Goal: Task Accomplishment & Management: Complete application form

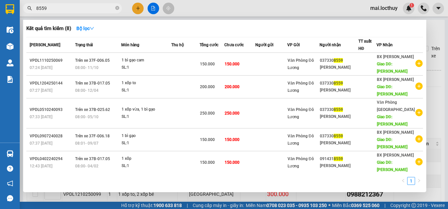
drag, startPoint x: 48, startPoint y: 10, endPoint x: 26, endPoint y: 7, distance: 21.6
click at [26, 7] on span "8559" at bounding box center [72, 8] width 99 height 10
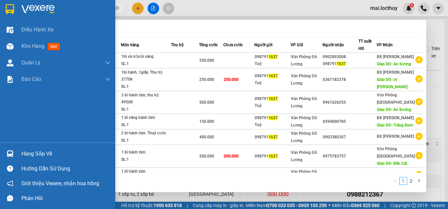
drag, startPoint x: 91, startPoint y: 11, endPoint x: 7, endPoint y: 9, distance: 84.1
click at [7, 9] on section "Kết quả tìm kiếm ( 20 ) Bộ lọc Mã ĐH Trạng thái Món hàng Thu hộ Tổng cước Chưa …" at bounding box center [224, 104] width 448 height 209
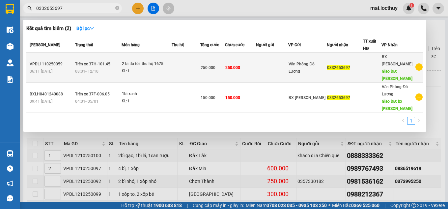
type input "0332653697"
click at [145, 68] on div "SL: 1" at bounding box center [146, 71] width 49 height 7
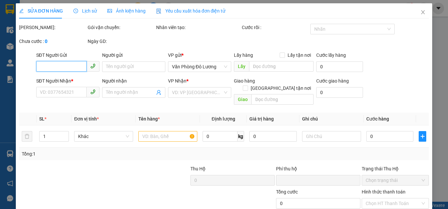
type input "0332653697"
type input "[PERSON_NAME]"
type input "0"
type input "250.000"
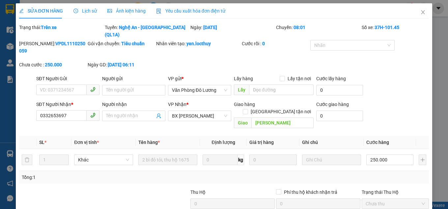
click at [133, 12] on span "Ảnh kiện hàng" at bounding box center [126, 10] width 38 height 5
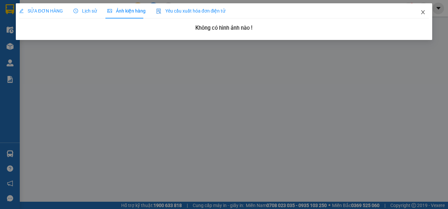
click at [419, 15] on span "Close" at bounding box center [423, 12] width 18 height 18
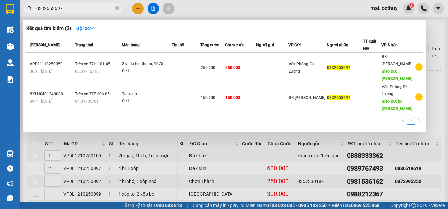
click at [85, 10] on input "0332653697" at bounding box center [75, 8] width 78 height 7
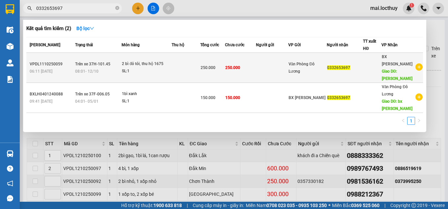
click at [144, 68] on div "SL: 1" at bounding box center [146, 71] width 49 height 7
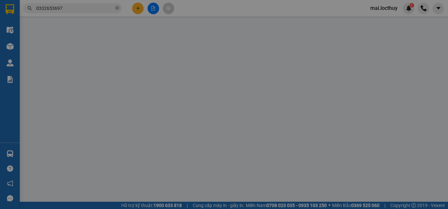
type input "0332653697"
type input "[PERSON_NAME]"
type input "0"
type input "250.000"
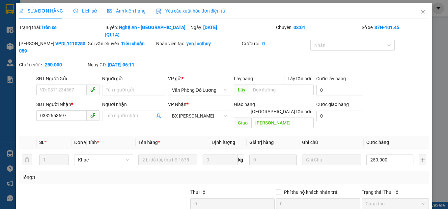
click at [120, 12] on span "Ảnh kiện hàng" at bounding box center [126, 10] width 38 height 5
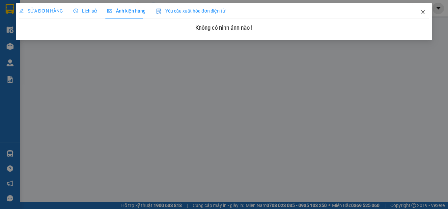
click at [422, 13] on icon "close" at bounding box center [423, 12] width 5 height 5
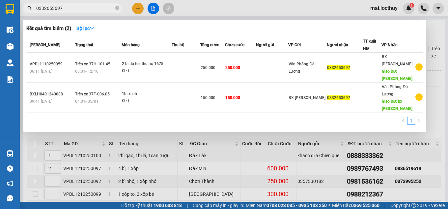
click at [89, 9] on input "0332653697" at bounding box center [75, 8] width 78 height 7
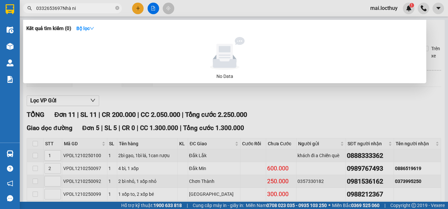
type input "0332653697Nhà ni"
